Goal: Task Accomplishment & Management: Manage account settings

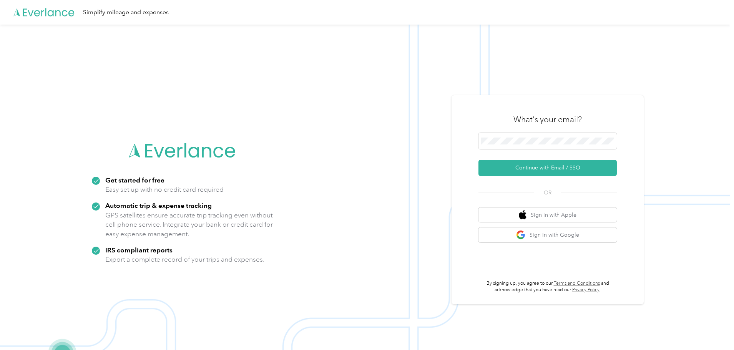
click at [589, 57] on img at bounding box center [365, 200] width 730 height 350
click at [544, 169] on button "Continue with Email / SSO" at bounding box center [547, 168] width 138 height 16
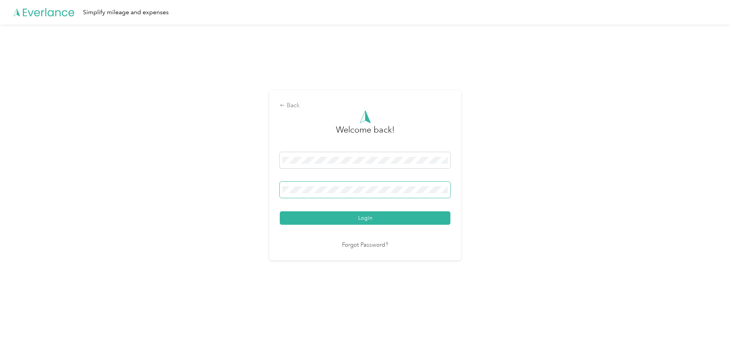
click at [296, 186] on span at bounding box center [365, 190] width 171 height 16
click at [361, 217] on button "Login" at bounding box center [365, 217] width 171 height 13
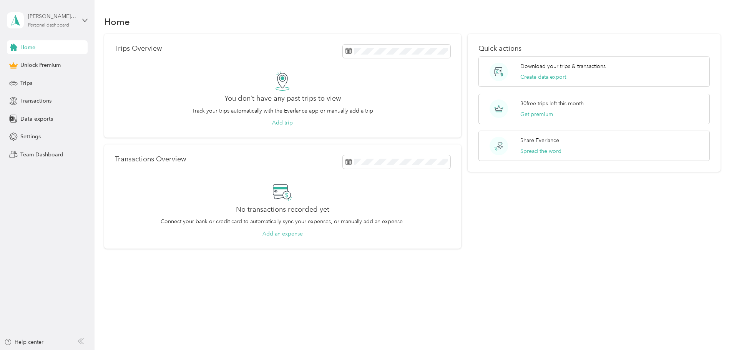
click at [59, 23] on div "Personal dashboard" at bounding box center [48, 25] width 41 height 5
click at [256, 54] on div "Trips Overview" at bounding box center [282, 51] width 335 height 13
click at [535, 78] on button "Create data export" at bounding box center [543, 77] width 46 height 8
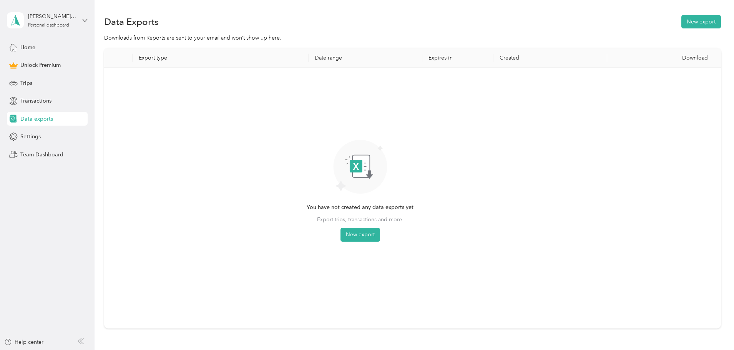
click at [86, 19] on icon at bounding box center [84, 20] width 5 height 5
click at [42, 67] on div "You’re signed in as [PERSON_NAME][EMAIL_ADDRESS][PERSON_NAME][DOMAIN_NAME] Log …" at bounding box center [131, 53] width 249 height 43
click at [85, 18] on icon at bounding box center [84, 20] width 5 height 5
click at [26, 63] on div "Log out" at bounding box center [131, 61] width 238 height 13
